Goal: Navigation & Orientation: Find specific page/section

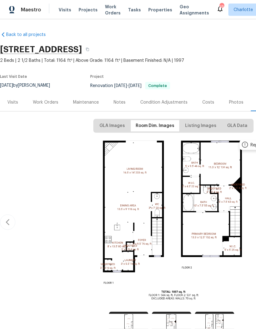
scroll to position [11, 30]
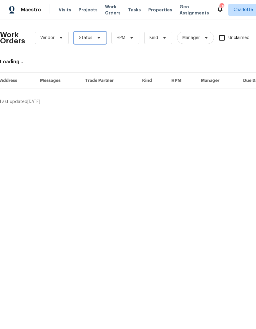
click at [97, 37] on icon at bounding box center [98, 37] width 5 height 5
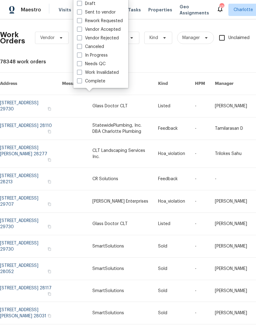
click at [104, 65] on label "Needs QC" at bounding box center [91, 64] width 29 height 6
click at [81, 65] on input "Needs QC" at bounding box center [79, 63] width 4 height 4
checkbox input "true"
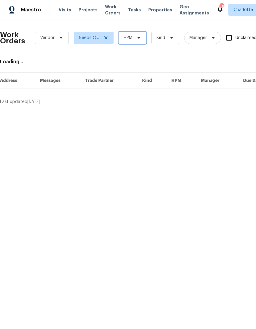
click at [133, 42] on span "HPM" at bounding box center [133, 38] width 28 height 12
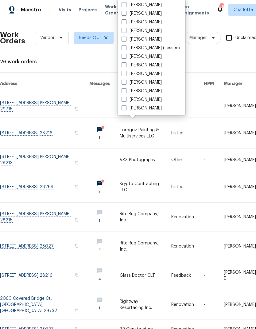
scroll to position [76, 0]
click at [150, 110] on label "[PERSON_NAME]" at bounding box center [142, 108] width 40 height 6
click at [126, 109] on input "[PERSON_NAME]" at bounding box center [124, 107] width 4 height 4
checkbox input "true"
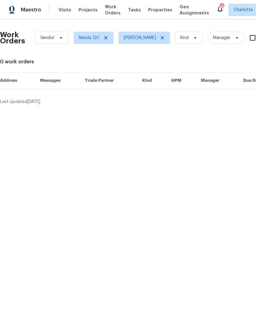
click at [29, 13] on span "Maestro" at bounding box center [31, 10] width 20 height 6
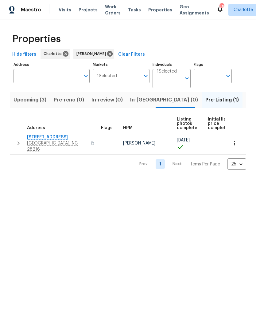
click at [142, 100] on span "In-[GEOGRAPHIC_DATA] (0)" at bounding box center [164, 100] width 68 height 9
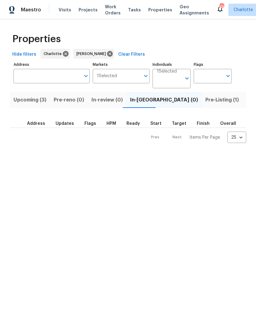
click at [37, 100] on span "Upcoming (3)" at bounding box center [30, 100] width 33 height 9
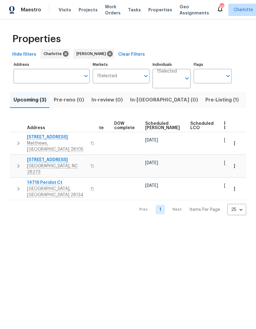
scroll to position [0, 154]
click at [224, 124] on span "Ready Date" at bounding box center [231, 125] width 14 height 9
